Goal: Task Accomplishment & Management: Use online tool/utility

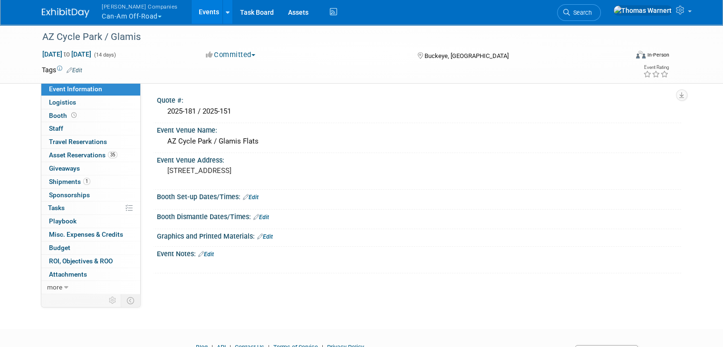
click at [58, 13] on img at bounding box center [66, 13] width 48 height 10
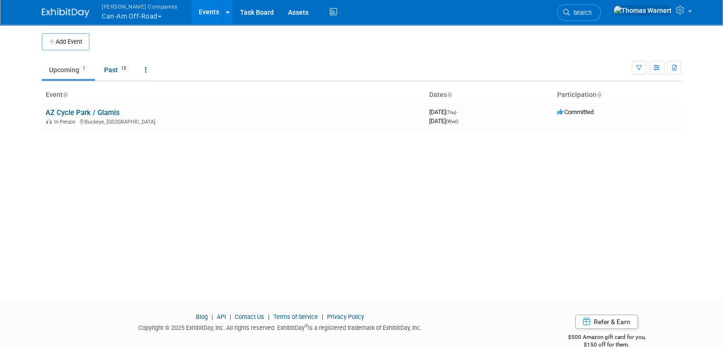
click at [133, 18] on button "Warnert Companies Can-Am Off-Road" at bounding box center [145, 12] width 89 height 25
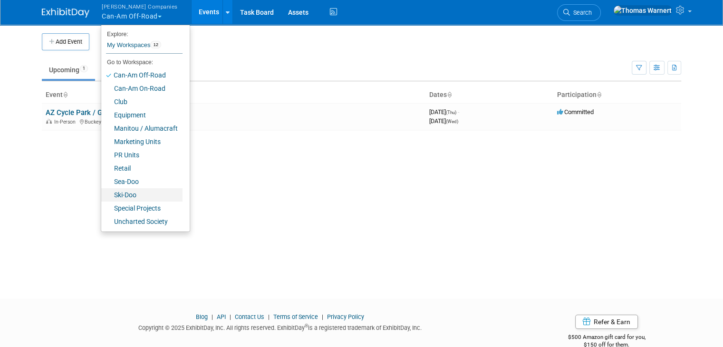
click at [120, 194] on link "Ski-Doo" at bounding box center [141, 194] width 81 height 13
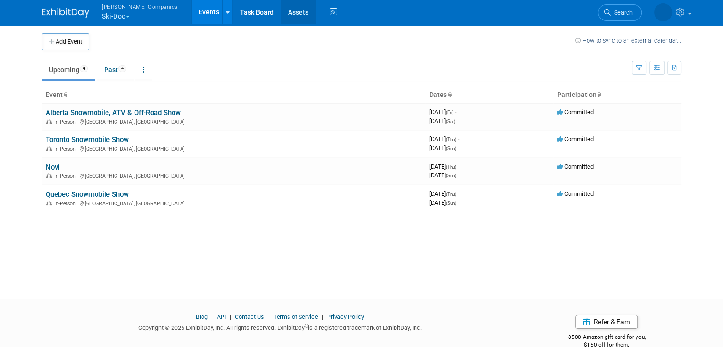
click at [281, 11] on link "Assets" at bounding box center [298, 12] width 35 height 24
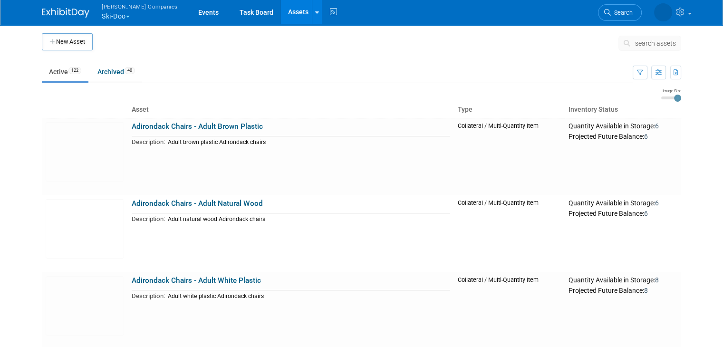
click at [676, 42] on span "search assets" at bounding box center [655, 43] width 41 height 8
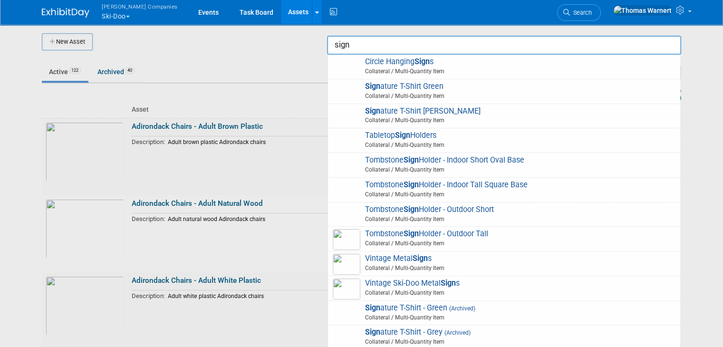
click at [423, 140] on span "Tabletop Sign Holders Collateral / Multi-Quantity Item" at bounding box center [504, 140] width 343 height 19
type input "Tabletop Sign Holders"
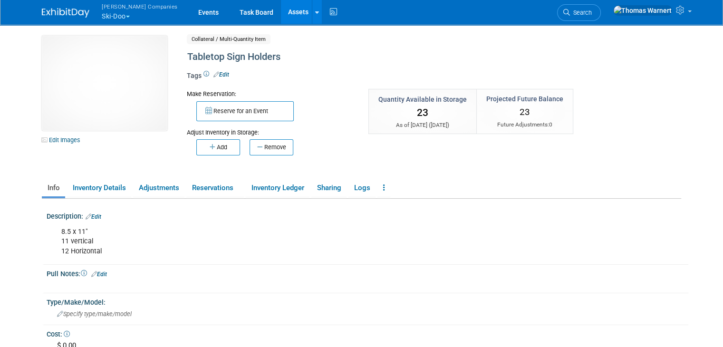
drag, startPoint x: 350, startPoint y: 47, endPoint x: 289, endPoint y: 25, distance: 64.1
click at [350, 47] on div at bounding box center [400, 48] width 432 height 7
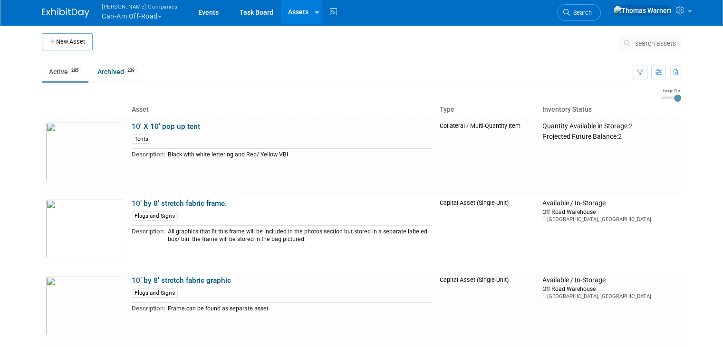
click at [136, 13] on button "[PERSON_NAME] Companies Can-Am Off-Road" at bounding box center [145, 12] width 89 height 25
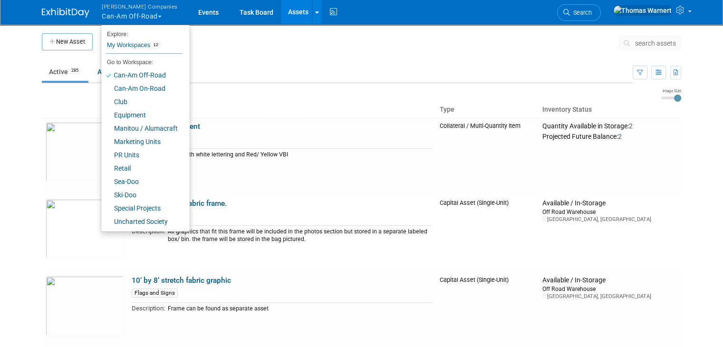
click at [435, 56] on td at bounding box center [356, 45] width 526 height 24
